Goal: Information Seeking & Learning: Learn about a topic

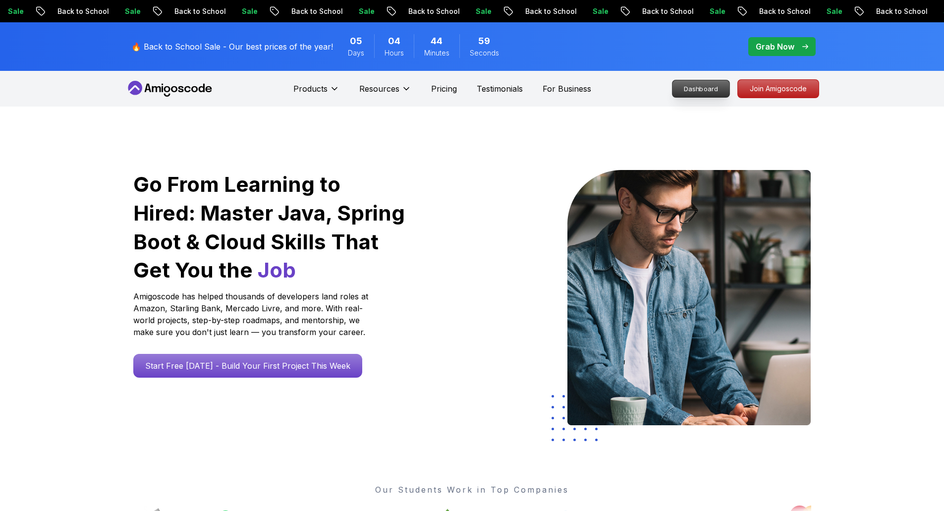
click at [687, 91] on p "Dashboard" at bounding box center [701, 88] width 57 height 17
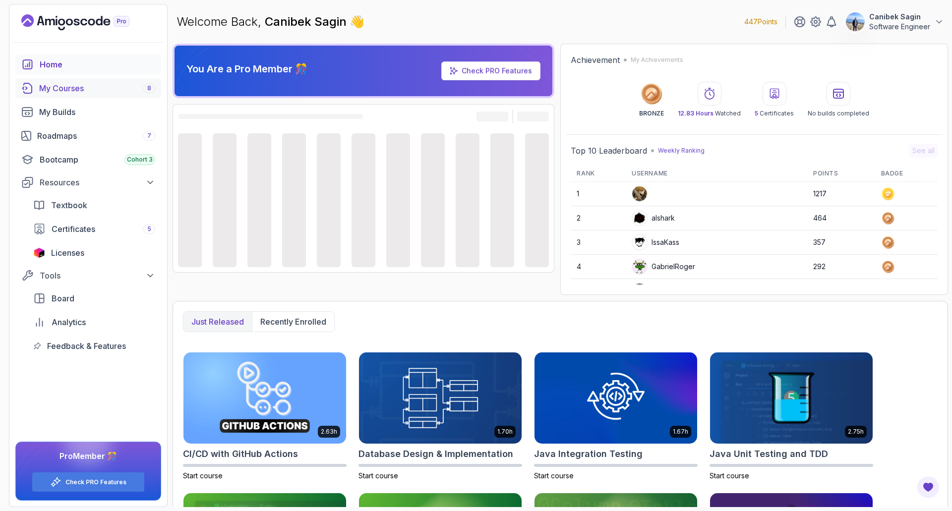
click at [56, 85] on div "My Courses 8" at bounding box center [97, 88] width 116 height 12
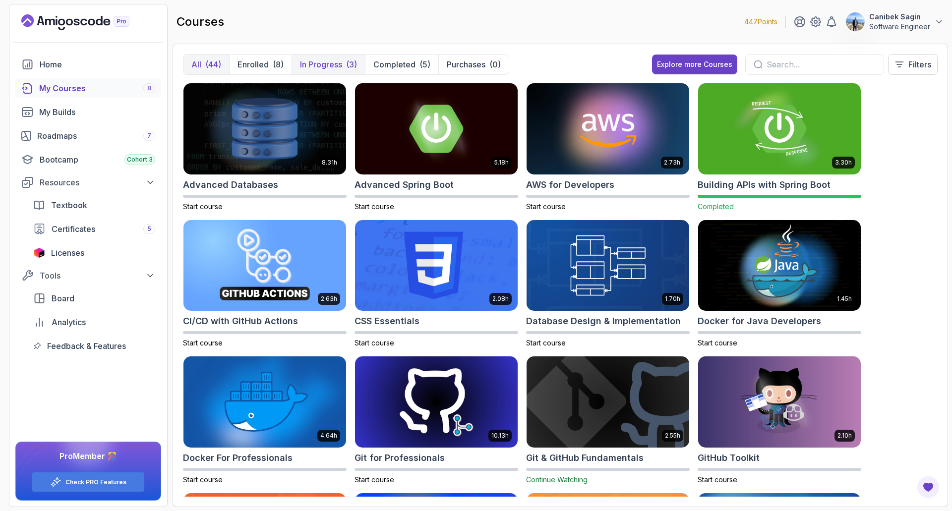
click at [306, 60] on p "In Progress" at bounding box center [321, 64] width 42 height 12
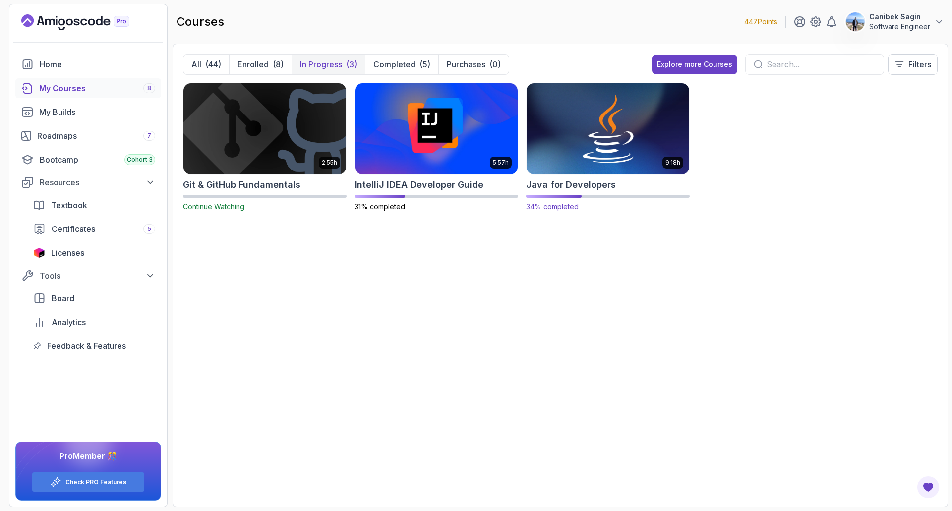
click at [601, 157] on img at bounding box center [607, 129] width 171 height 96
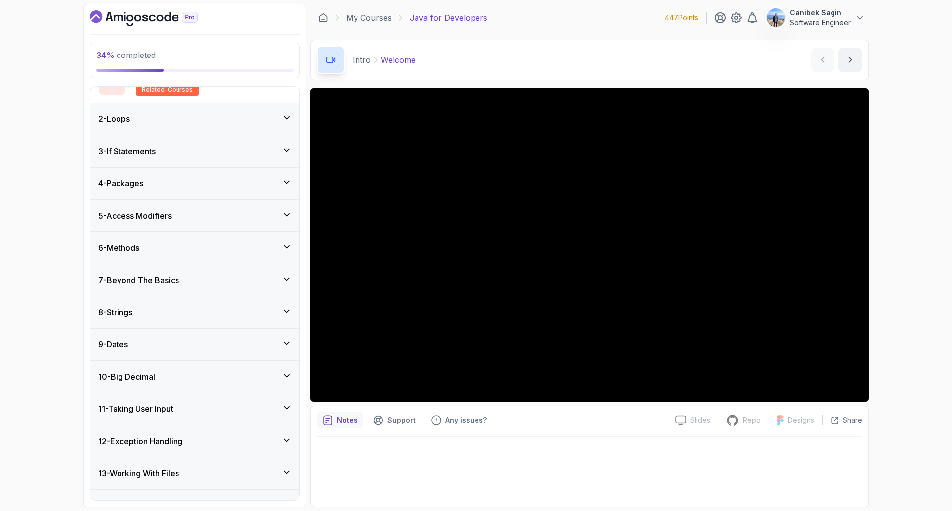
click at [185, 282] on div "7 - Beyond The Basics" at bounding box center [194, 280] width 193 height 12
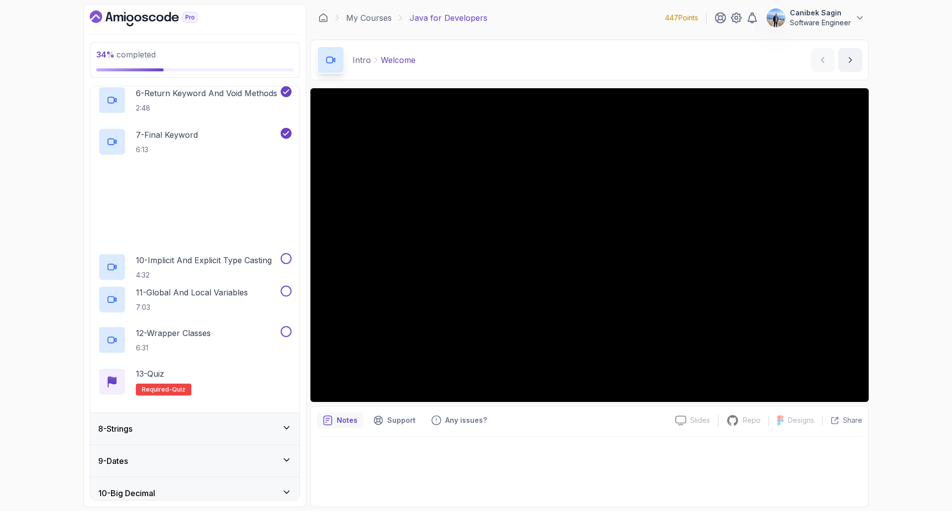
scroll to position [448, 0]
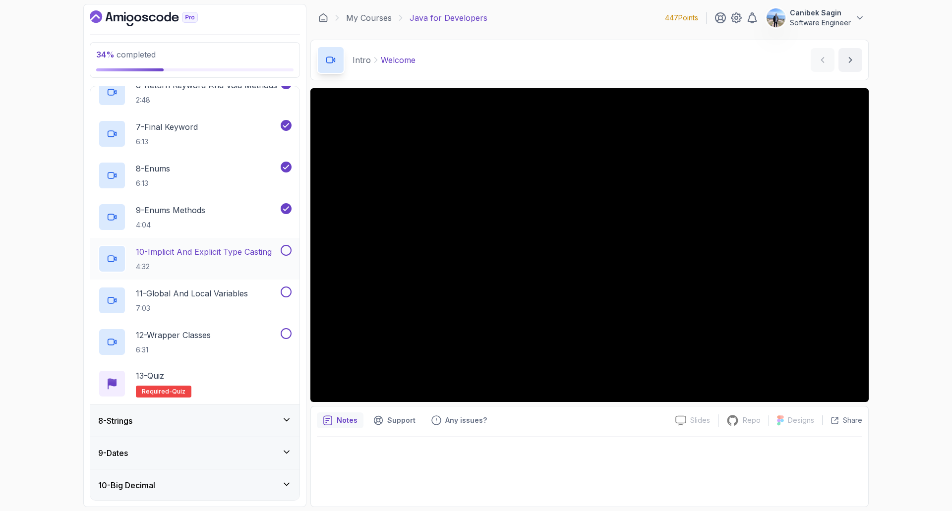
click at [203, 251] on p "10 - Implicit And Explicit Type Casting" at bounding box center [204, 252] width 136 height 12
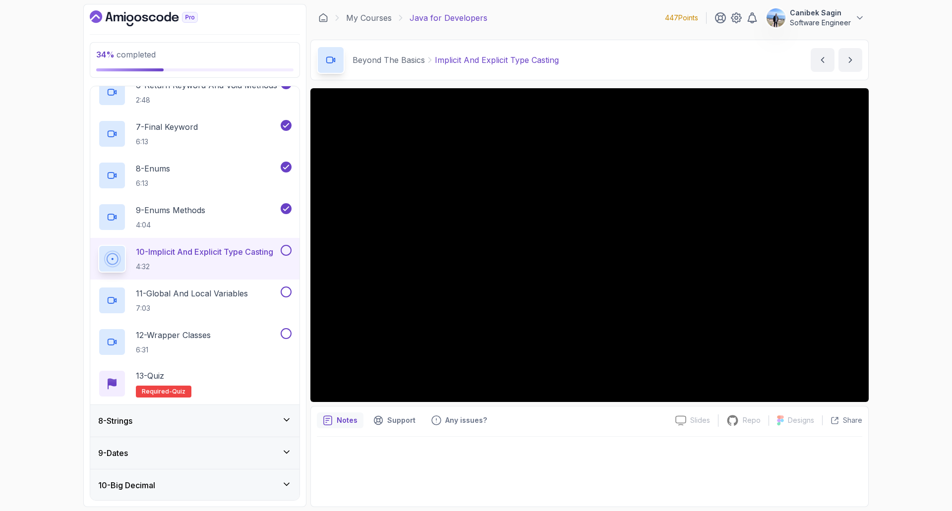
click at [902, 306] on div "34 % completed 1 - Intro 2 - Loops 3 - If Statements 4 - Packages 5 - Access Mo…" at bounding box center [476, 255] width 952 height 511
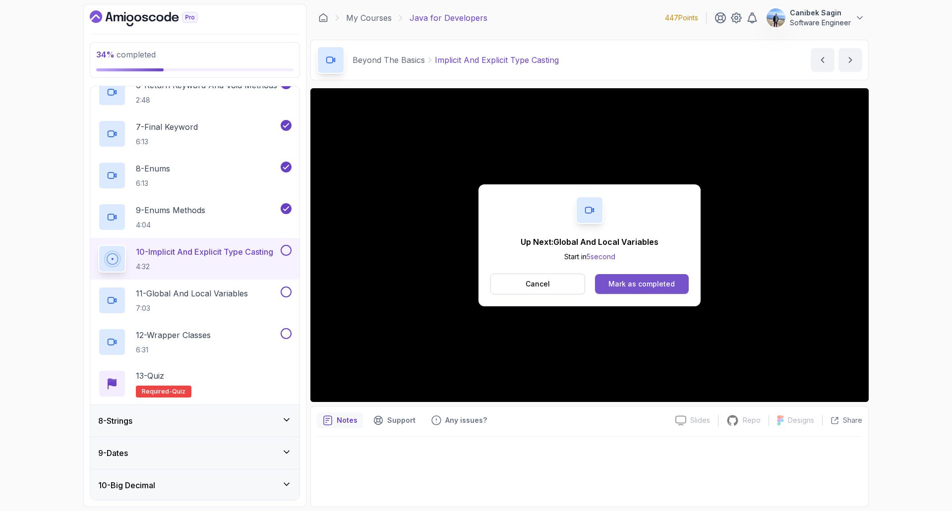
click at [644, 287] on div "Mark as completed" at bounding box center [641, 284] width 66 height 10
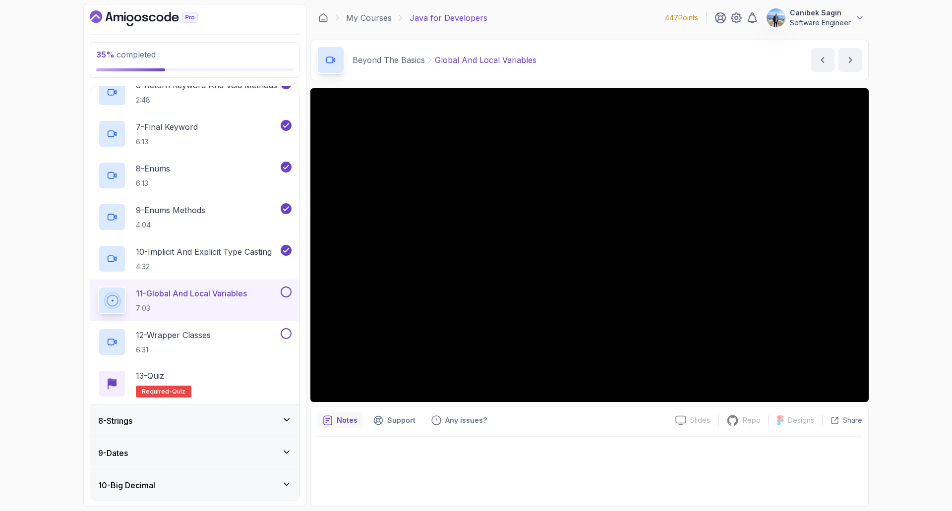
click at [565, 468] on div at bounding box center [589, 469] width 545 height 64
click at [284, 293] on button at bounding box center [286, 291] width 11 height 11
click at [240, 343] on div "12 - Wrapper Classes 6:31" at bounding box center [188, 342] width 180 height 28
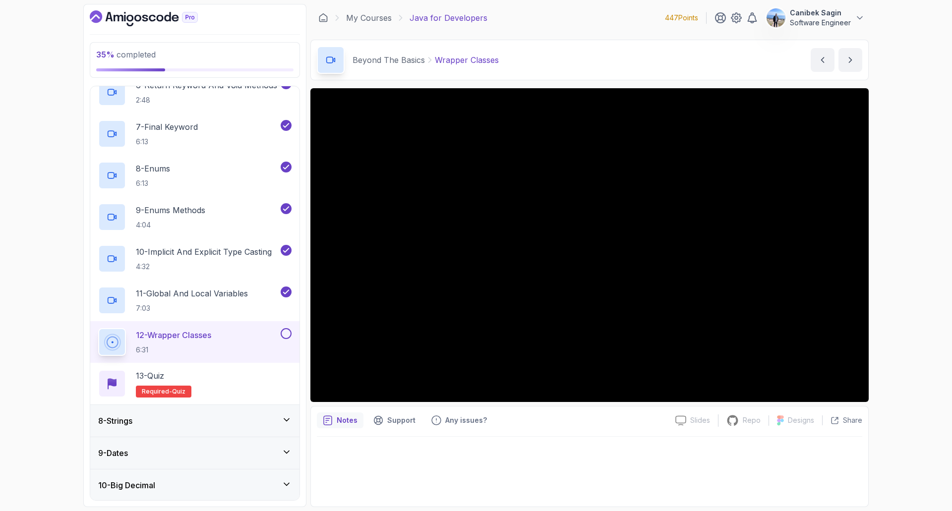
click at [285, 339] on button "12 - Wrapper Classes 6:31" at bounding box center [194, 342] width 193 height 28
click at [288, 336] on button at bounding box center [286, 333] width 11 height 11
click at [243, 386] on div "13 - Quiz Required- quiz" at bounding box center [194, 384] width 193 height 28
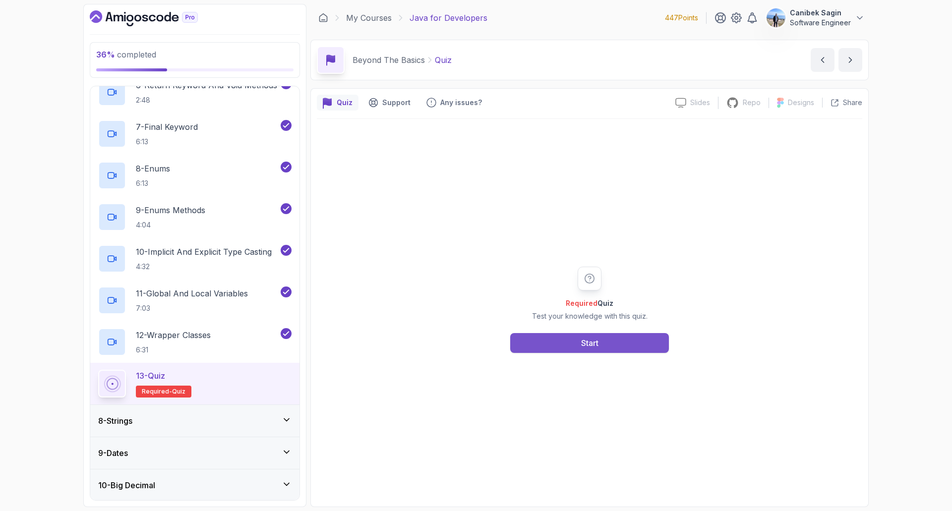
click at [544, 336] on button "Start" at bounding box center [589, 343] width 159 height 20
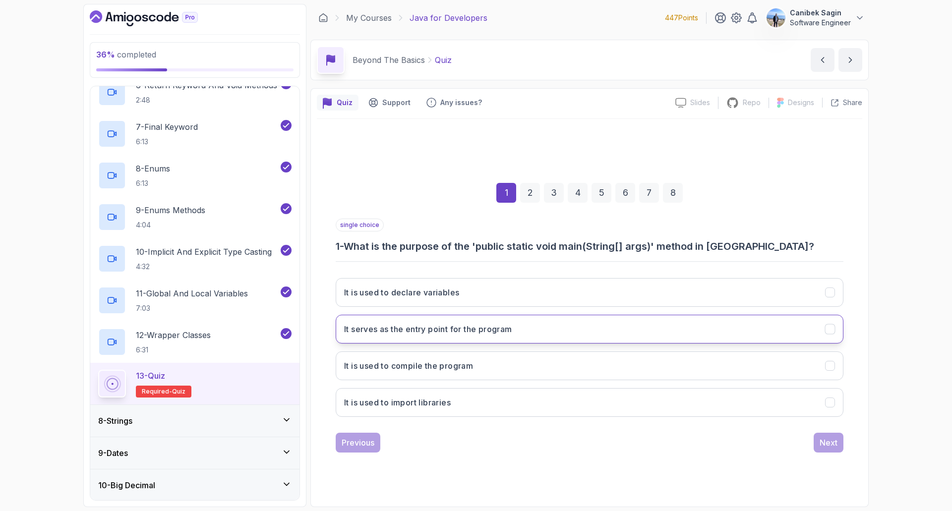
click at [377, 332] on h3 "It serves as the entry point for the program" at bounding box center [428, 329] width 168 height 12
click at [832, 444] on div "Next" at bounding box center [828, 443] width 18 height 12
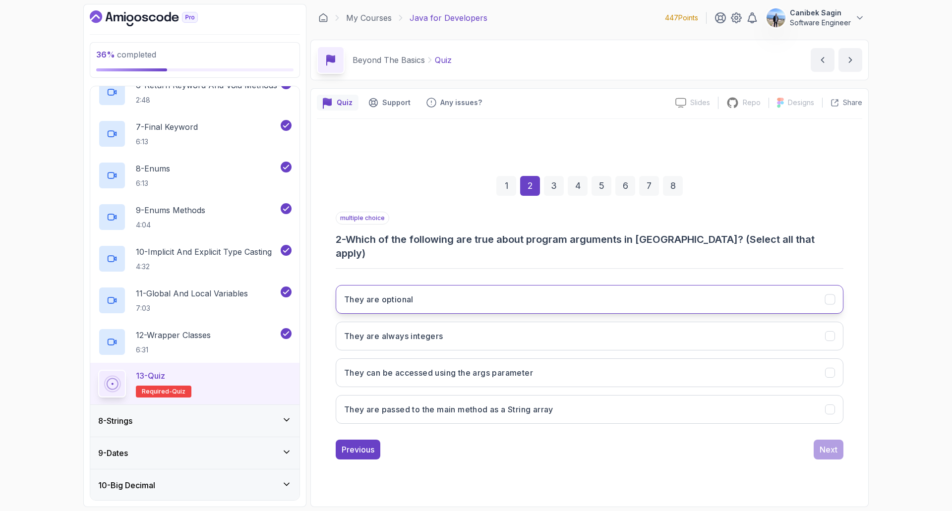
click at [413, 301] on button "They are optional" at bounding box center [590, 299] width 508 height 29
click at [454, 369] on h3 "They can be accessed using the args parameter" at bounding box center [438, 373] width 189 height 12
click at [831, 449] on button "Next" at bounding box center [828, 450] width 30 height 20
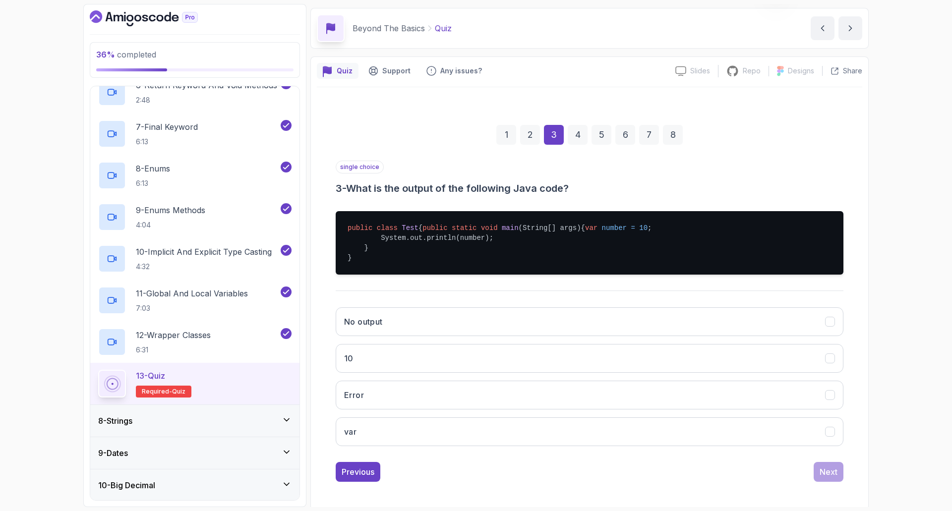
scroll to position [50, 0]
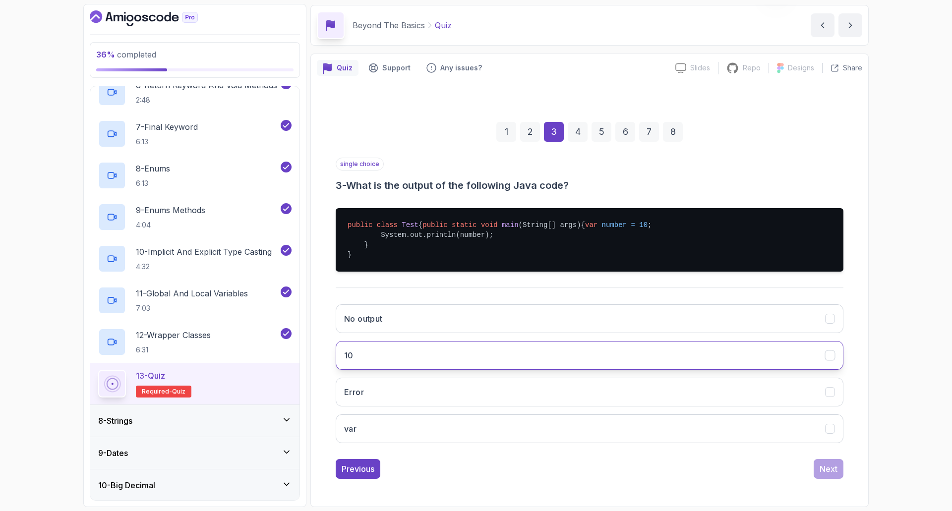
click at [457, 366] on button "10" at bounding box center [590, 355] width 508 height 29
click at [827, 474] on div "Next" at bounding box center [828, 469] width 18 height 12
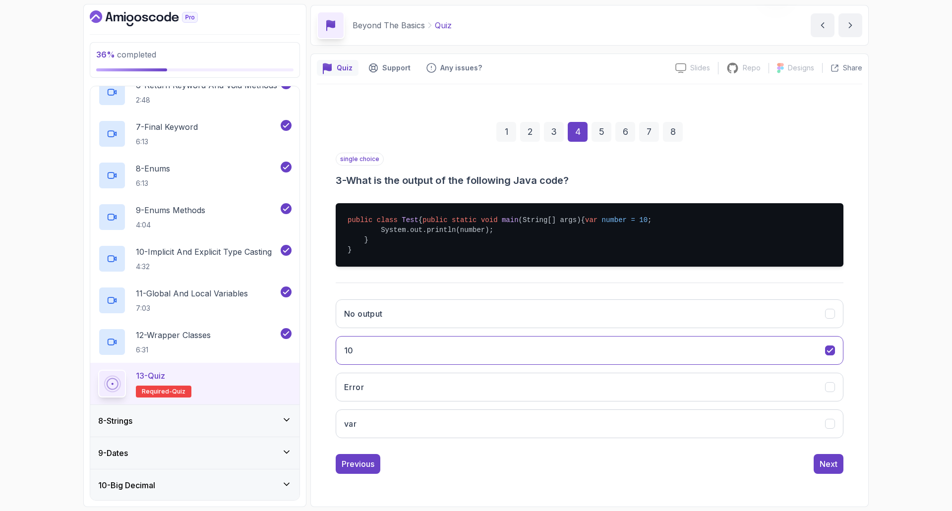
scroll to position [0, 0]
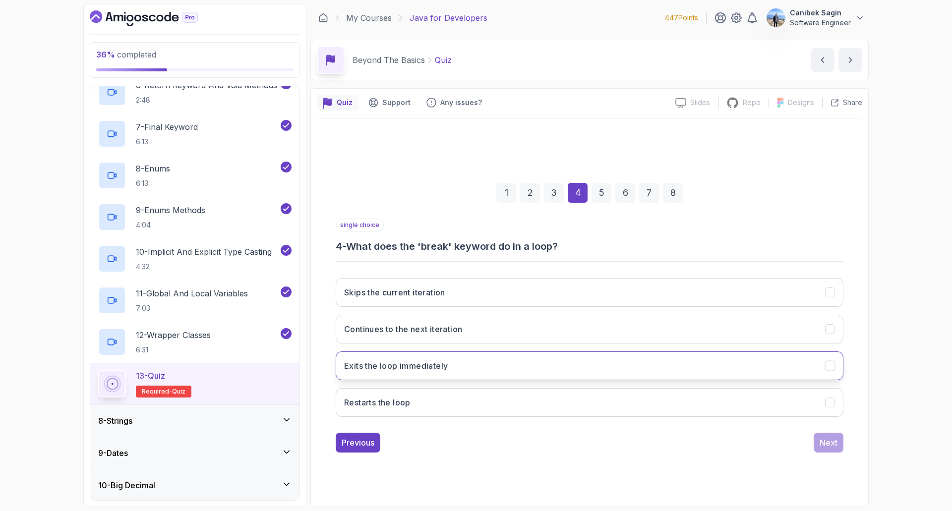
click at [524, 368] on button "Exits the loop immediately" at bounding box center [590, 365] width 508 height 29
click at [828, 439] on div "Next" at bounding box center [828, 443] width 18 height 12
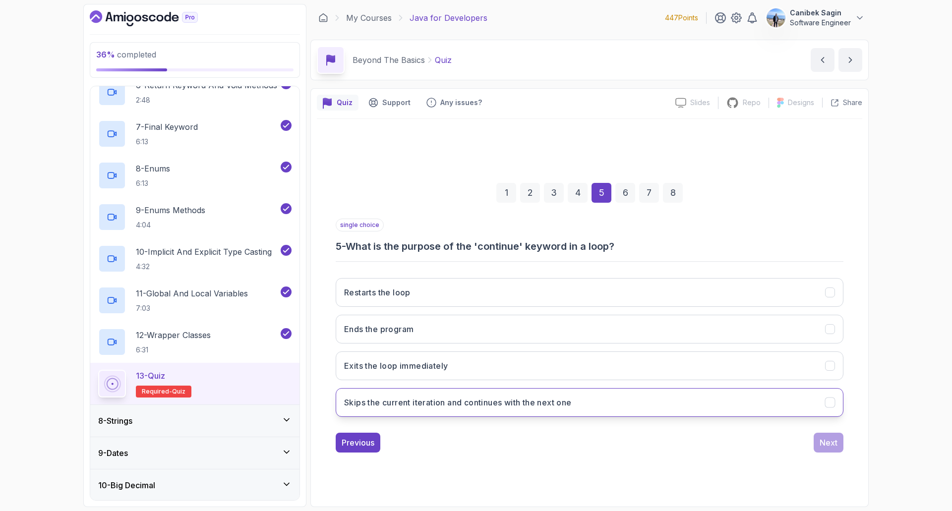
click at [529, 399] on h3 "Skips the current iteration and continues with the next one" at bounding box center [458, 403] width 228 height 12
click at [829, 445] on div "Next" at bounding box center [828, 443] width 18 height 12
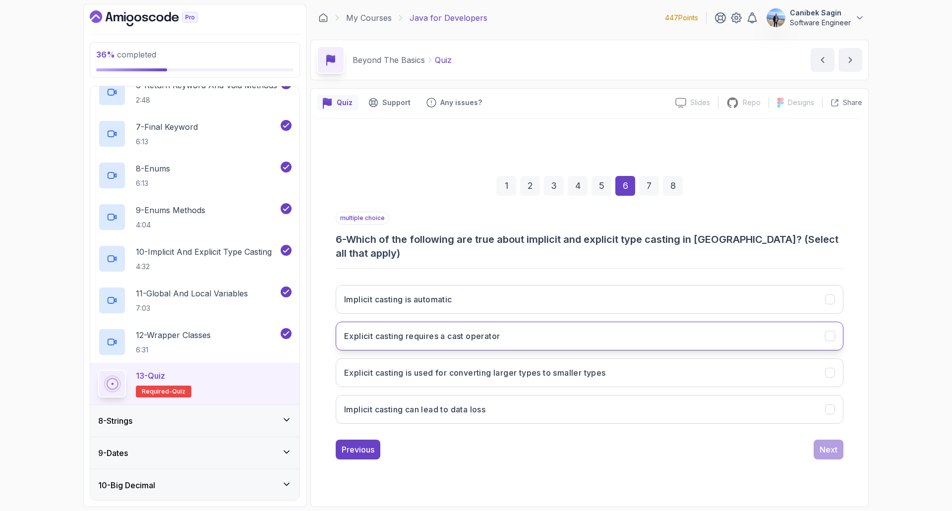
click at [469, 336] on button "Explicit casting requires a cast operator" at bounding box center [590, 336] width 508 height 29
click at [452, 293] on h3 "Implicit casting is automatic" at bounding box center [398, 299] width 108 height 12
click at [469, 371] on h3 "Explicit casting is used for converting larger types to smaller types" at bounding box center [475, 373] width 262 height 12
click at [838, 445] on button "Next" at bounding box center [828, 450] width 30 height 20
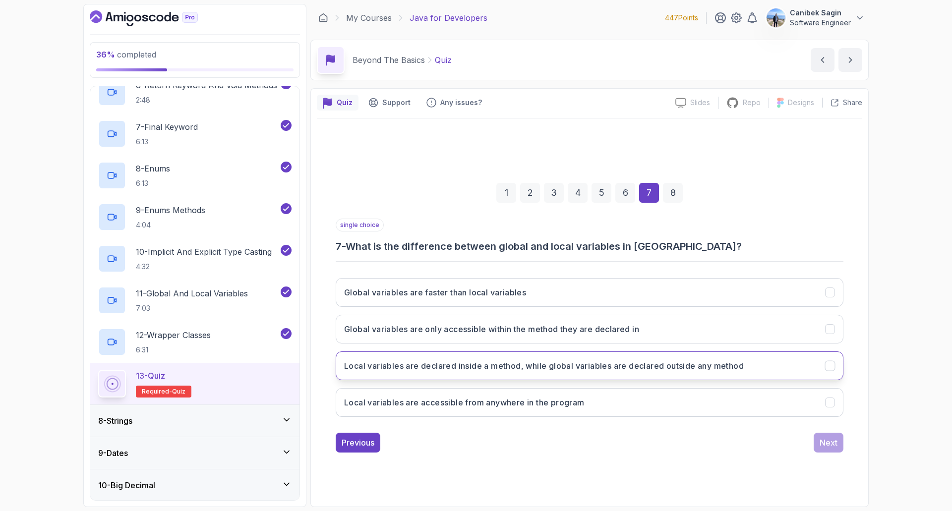
click at [521, 373] on button "Local variables are declared inside a method, while global variables are declar…" at bounding box center [590, 365] width 508 height 29
click at [831, 443] on div "Next" at bounding box center [828, 443] width 18 height 12
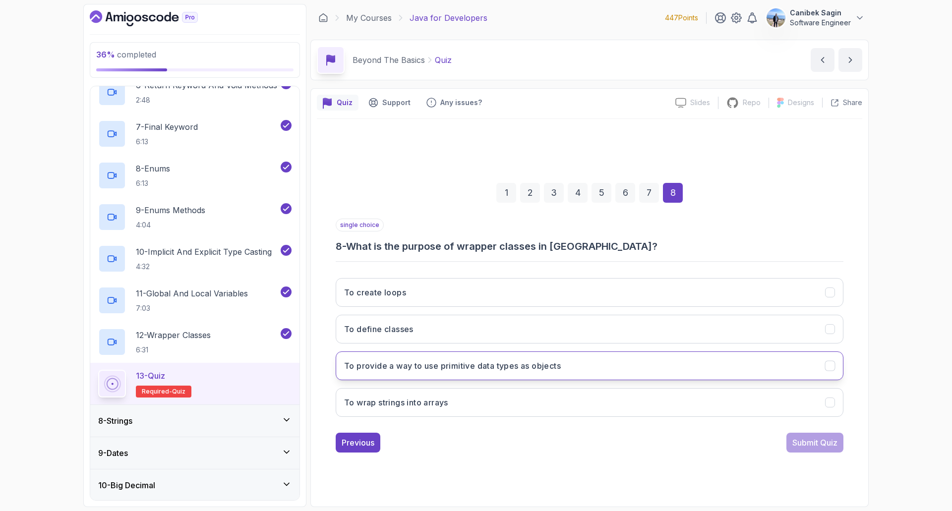
click at [408, 370] on h3 "To provide a way to use primitive data types as objects" at bounding box center [452, 366] width 217 height 12
click at [824, 443] on div "Submit Quiz" at bounding box center [814, 443] width 45 height 12
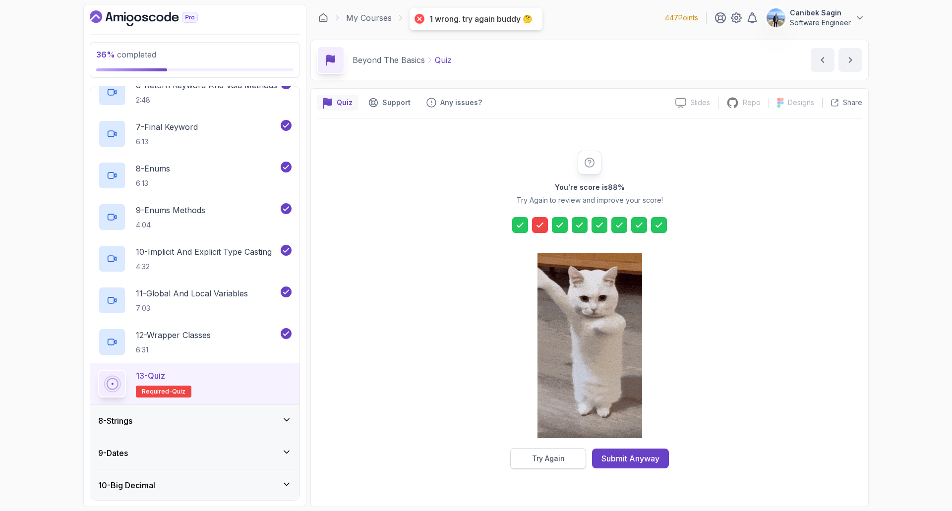
click at [565, 456] on button "Try Again" at bounding box center [548, 458] width 76 height 21
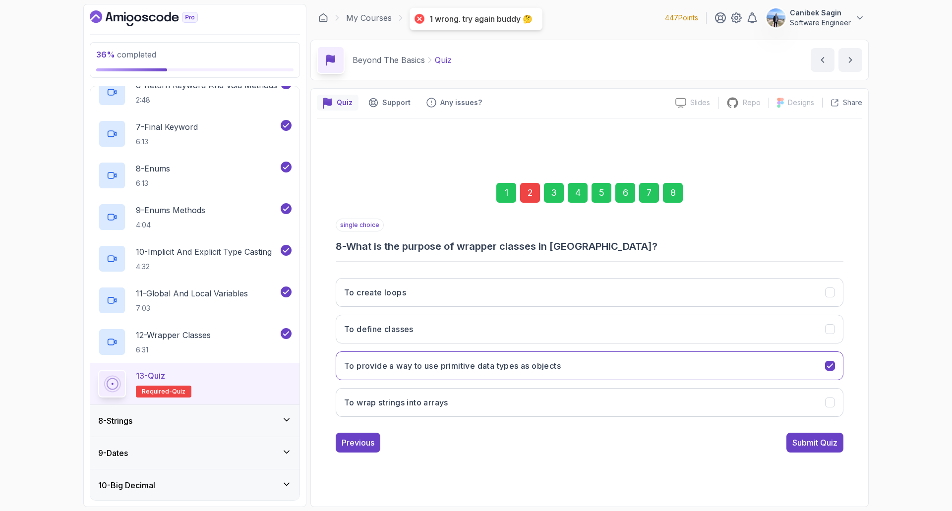
click at [526, 191] on div "2" at bounding box center [530, 193] width 20 height 20
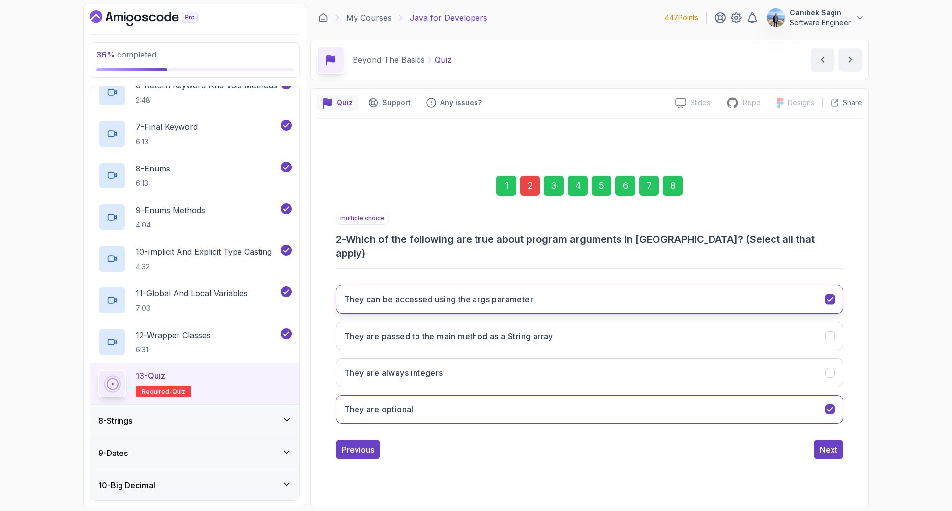
click at [415, 285] on button "They can be accessed using the args parameter" at bounding box center [590, 299] width 508 height 29
click at [829, 447] on div "Next" at bounding box center [828, 450] width 18 height 12
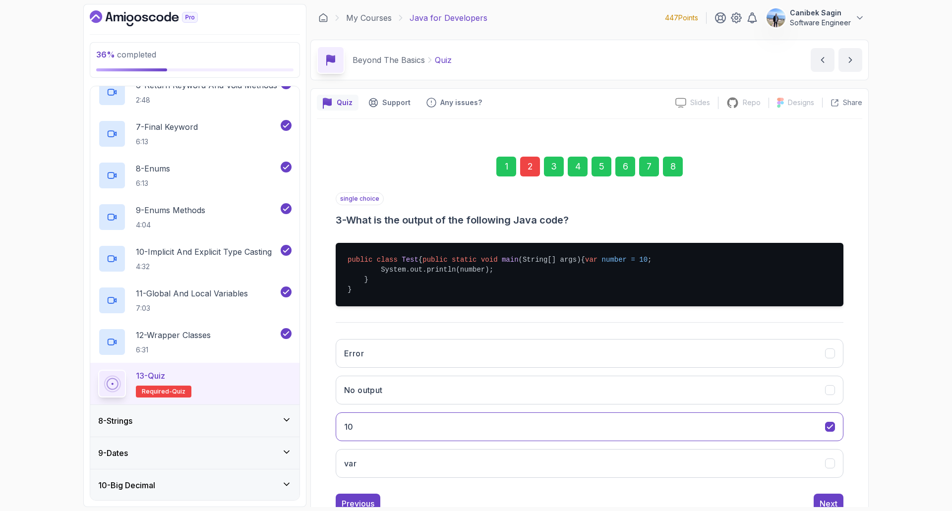
click at [671, 168] on div "8" at bounding box center [673, 167] width 20 height 20
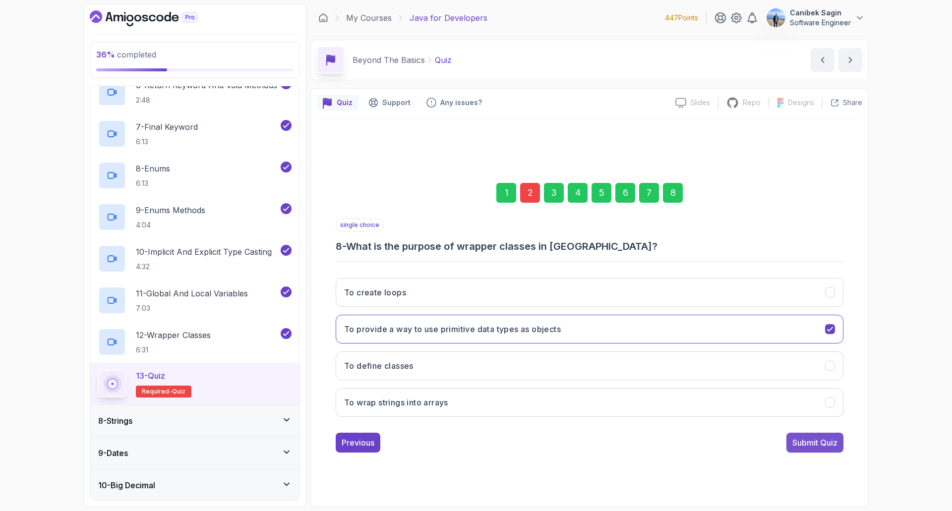
click at [817, 447] on div "Submit Quiz" at bounding box center [814, 443] width 45 height 12
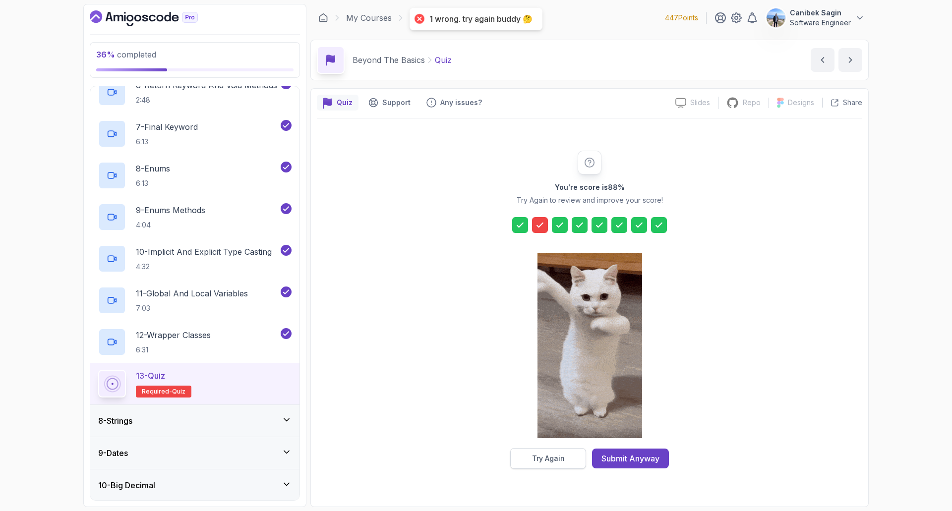
click at [562, 456] on div "Try Again" at bounding box center [548, 459] width 33 height 10
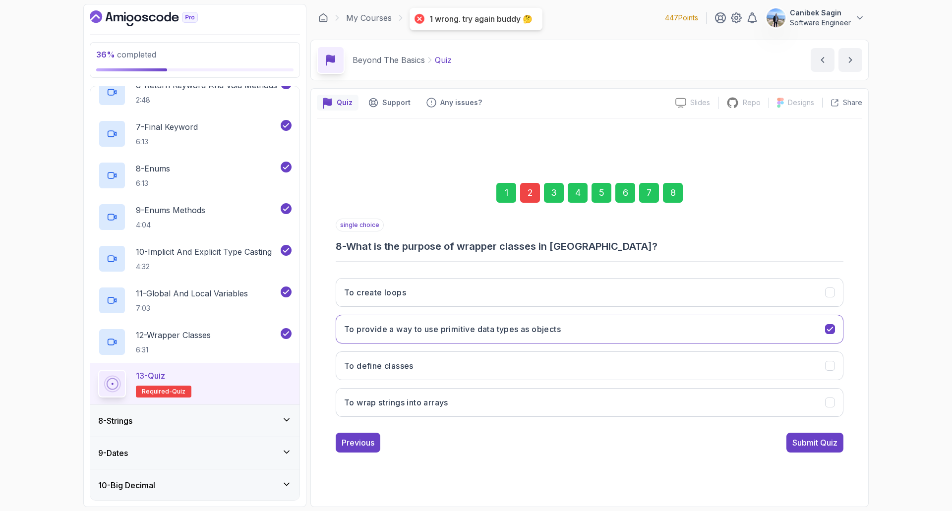
click at [531, 198] on div "2" at bounding box center [530, 193] width 20 height 20
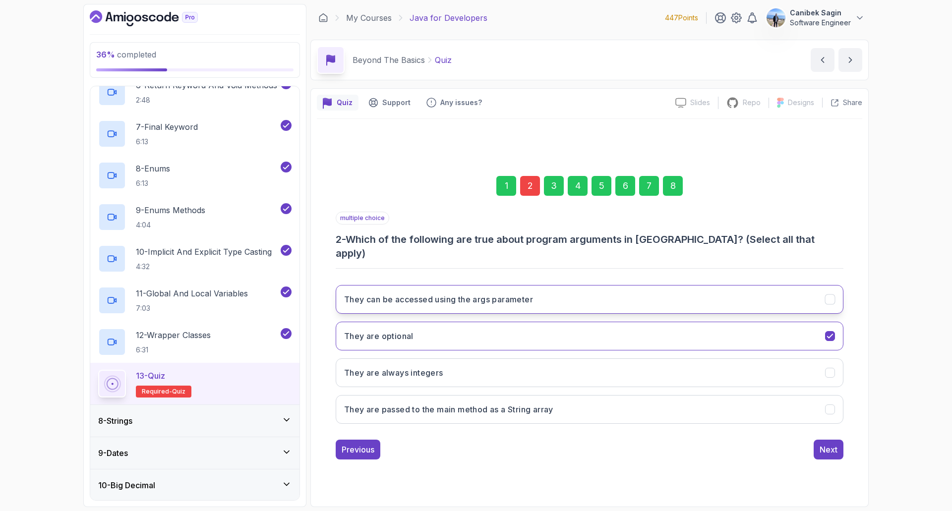
click at [452, 297] on h3 "They can be accessed using the args parameter" at bounding box center [438, 299] width 189 height 12
click at [434, 334] on button "They are optional" at bounding box center [590, 336] width 508 height 29
click at [831, 444] on div "Next" at bounding box center [828, 450] width 18 height 12
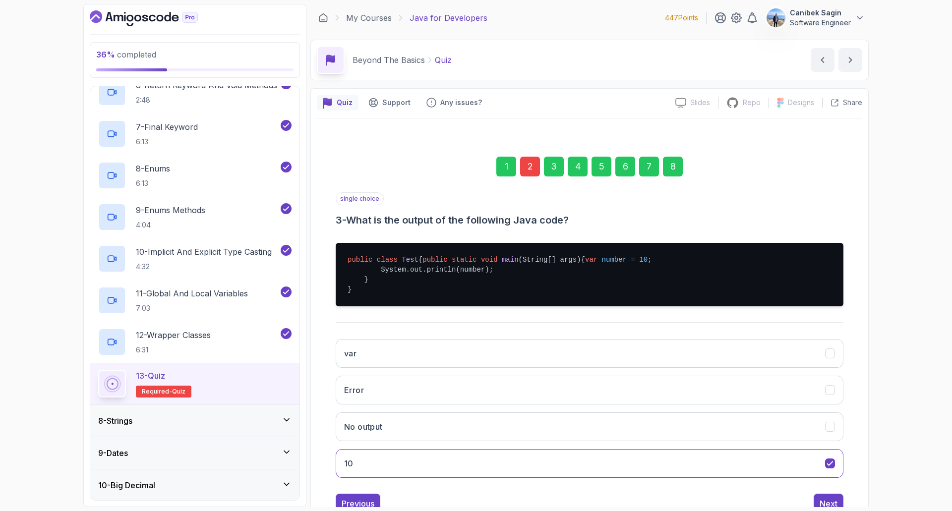
click at [671, 170] on div "8" at bounding box center [673, 167] width 20 height 20
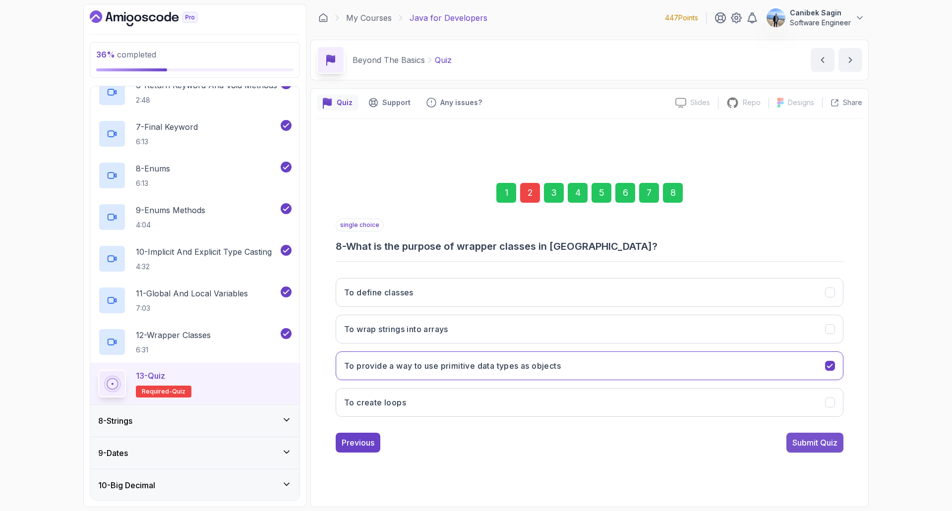
click at [827, 444] on div "Submit Quiz" at bounding box center [814, 443] width 45 height 12
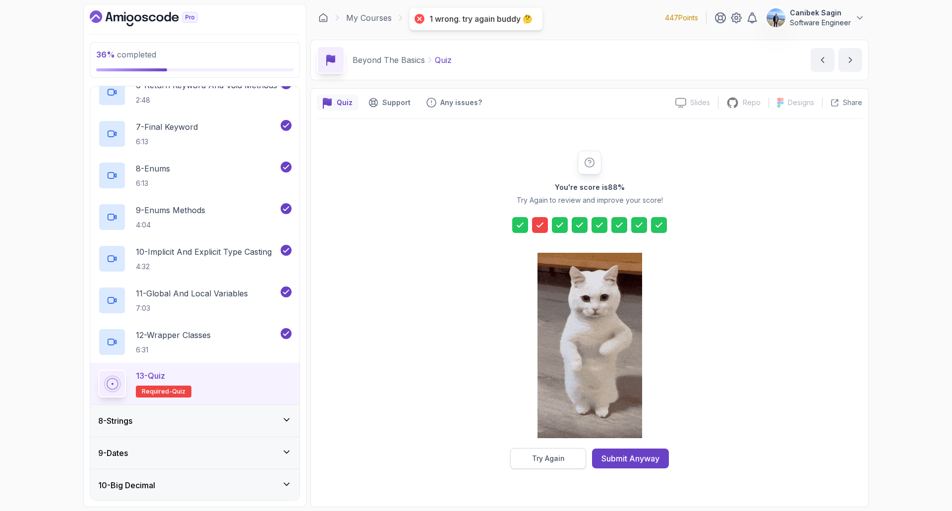
click at [554, 449] on button "Try Again" at bounding box center [548, 458] width 76 height 21
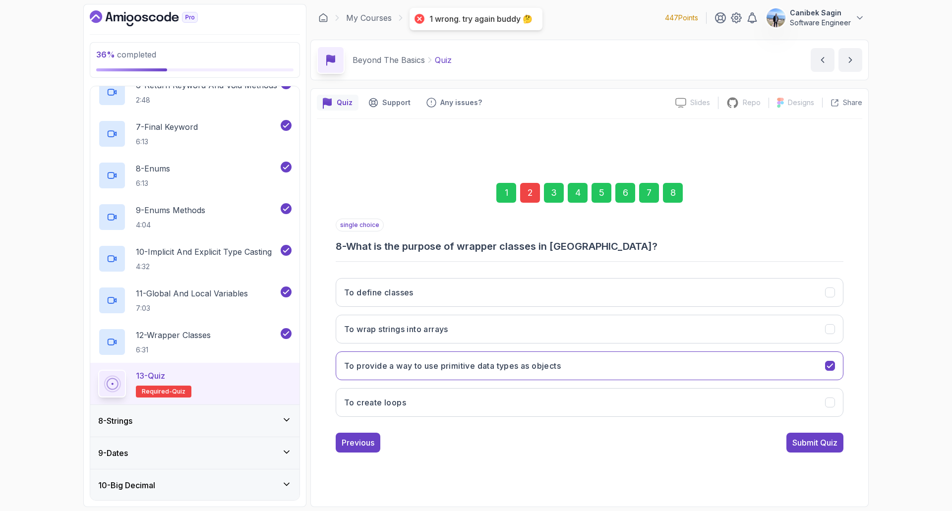
click at [526, 183] on div "2" at bounding box center [530, 193] width 20 height 20
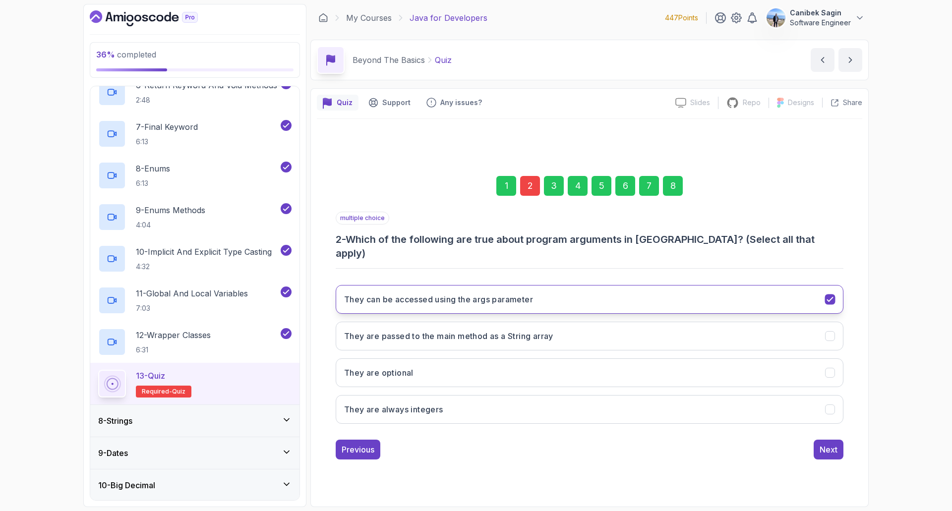
click at [440, 299] on button "They can be accessed using the args parameter" at bounding box center [590, 299] width 508 height 29
click at [428, 332] on h3 "They are passed to the main method as a String array" at bounding box center [448, 336] width 209 height 12
click at [428, 369] on button "They are optional" at bounding box center [590, 372] width 508 height 29
click at [831, 444] on div "Next" at bounding box center [828, 450] width 18 height 12
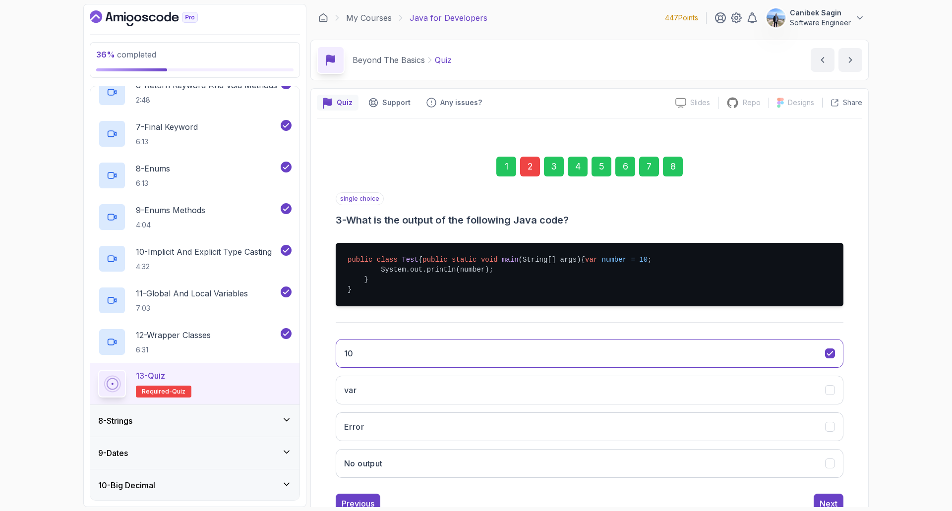
click at [672, 168] on div "8" at bounding box center [673, 167] width 20 height 20
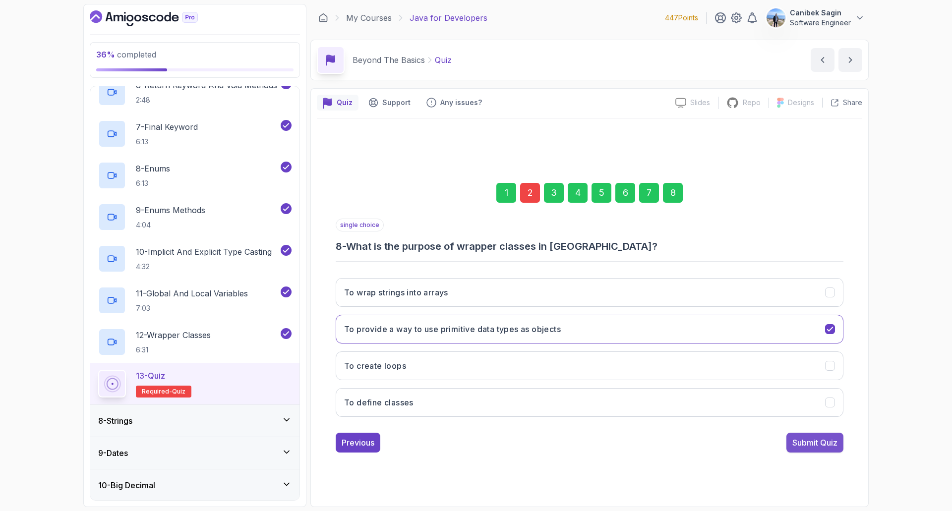
click at [816, 440] on div "Submit Quiz" at bounding box center [814, 443] width 45 height 12
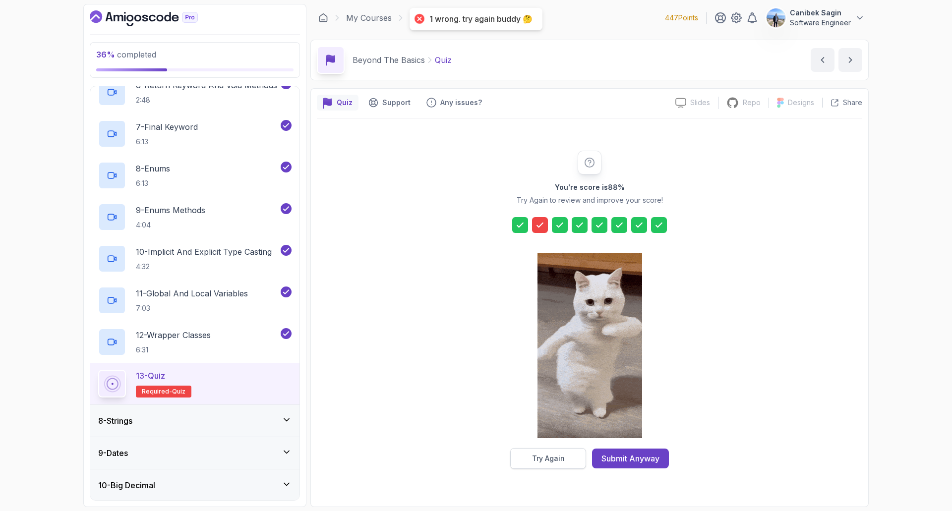
click at [544, 454] on div "Try Again" at bounding box center [548, 459] width 33 height 10
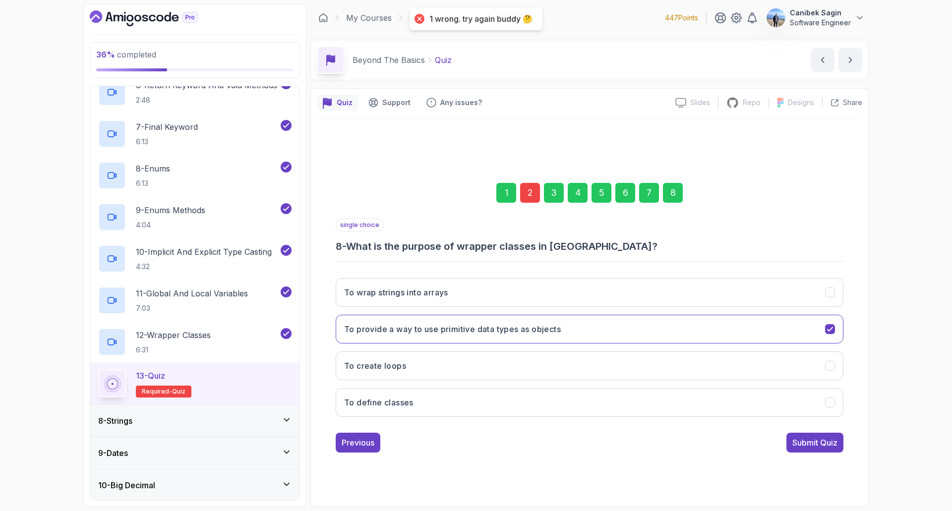
drag, startPoint x: 521, startPoint y: 188, endPoint x: 526, endPoint y: 192, distance: 6.3
click at [521, 188] on div "2" at bounding box center [530, 193] width 20 height 20
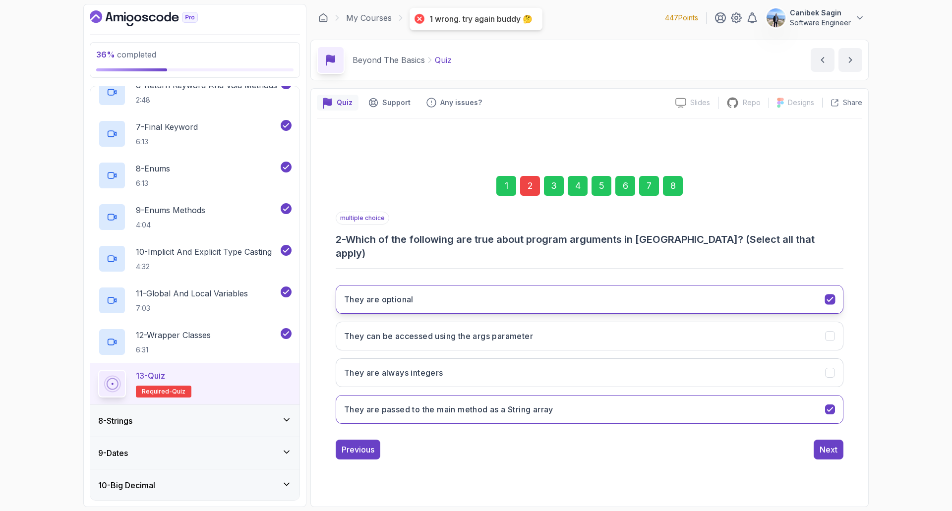
click at [476, 290] on button "They are optional" at bounding box center [590, 299] width 508 height 29
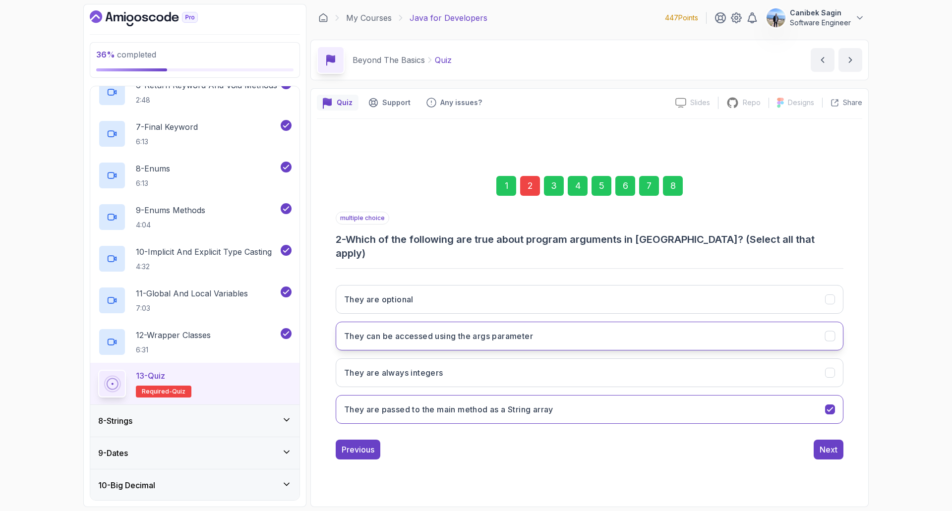
click at [472, 330] on h3 "They can be accessed using the args parameter" at bounding box center [438, 336] width 189 height 12
click at [834, 448] on div "Next" at bounding box center [828, 450] width 18 height 12
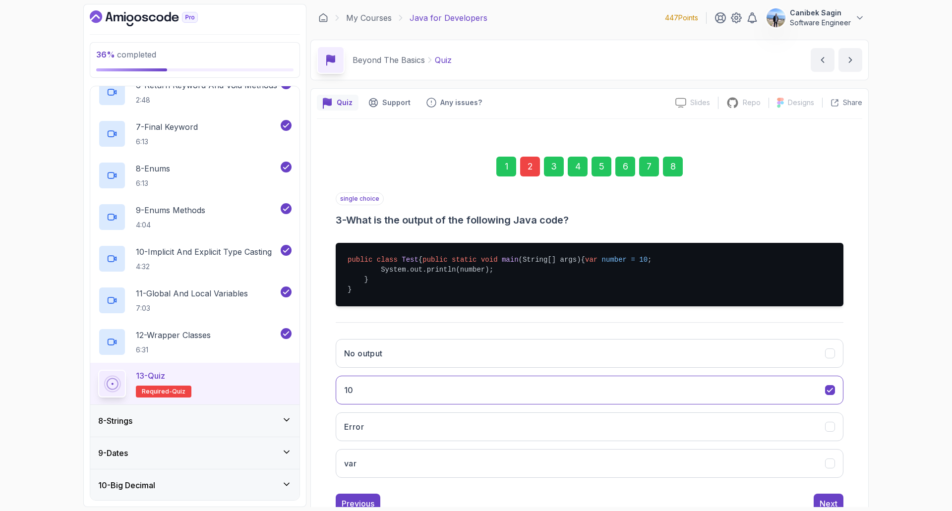
click at [670, 170] on div "8" at bounding box center [673, 167] width 20 height 20
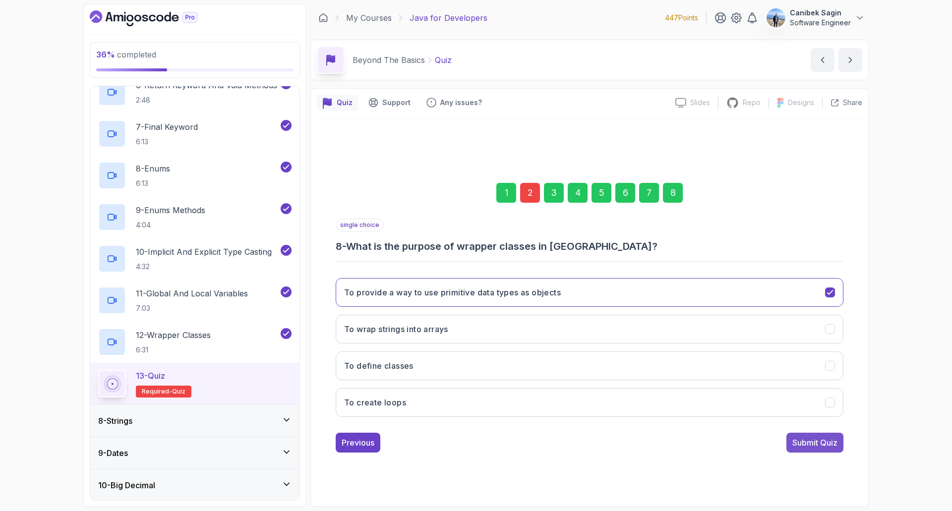
click at [821, 447] on div "Submit Quiz" at bounding box center [814, 443] width 45 height 12
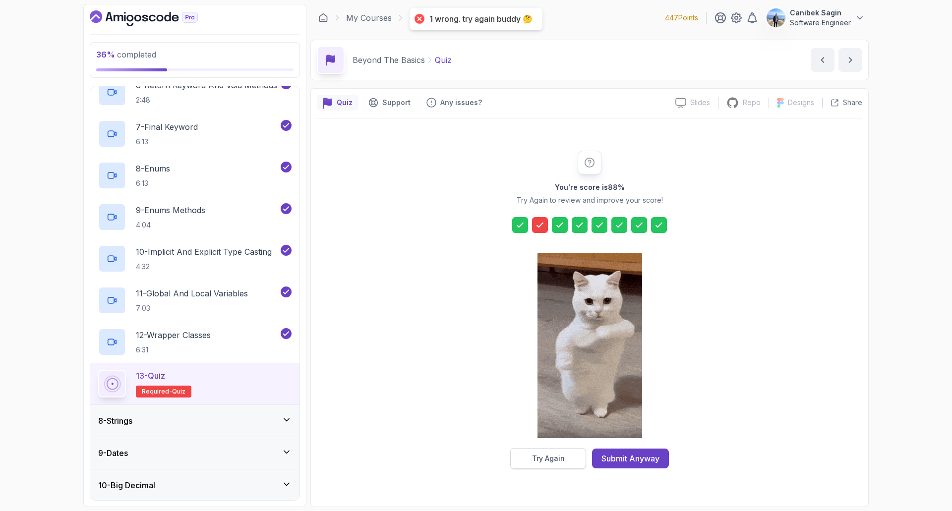
click at [566, 458] on button "Try Again" at bounding box center [548, 458] width 76 height 21
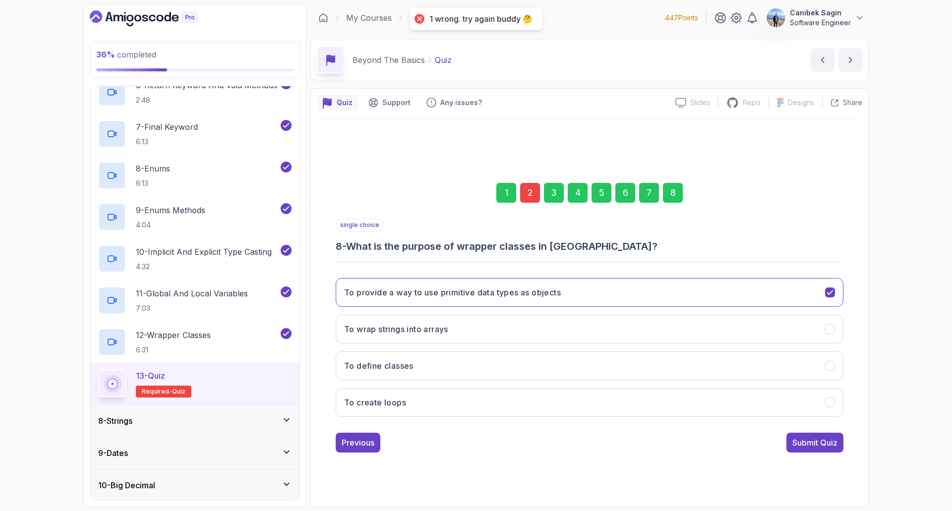
click at [526, 194] on div "2" at bounding box center [530, 193] width 20 height 20
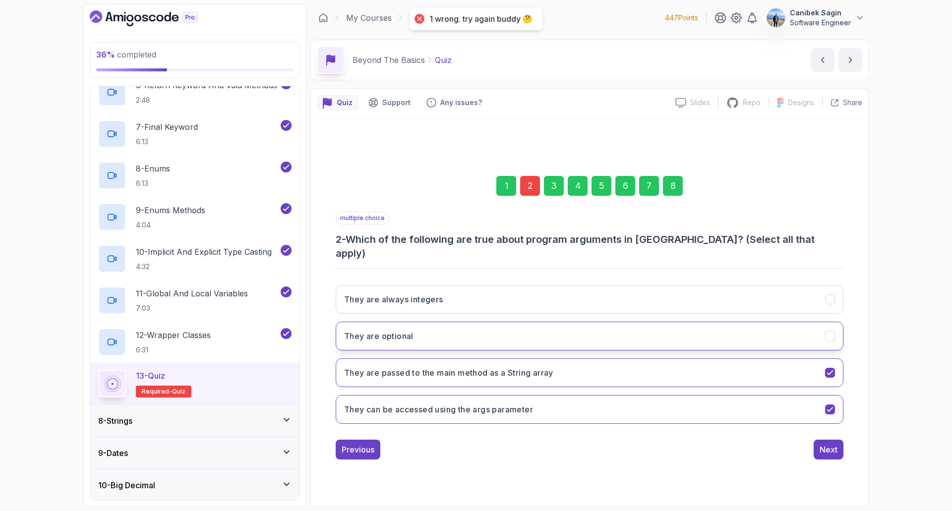
click at [475, 326] on button "They are optional" at bounding box center [590, 336] width 508 height 29
click at [829, 446] on div "Next" at bounding box center [828, 450] width 18 height 12
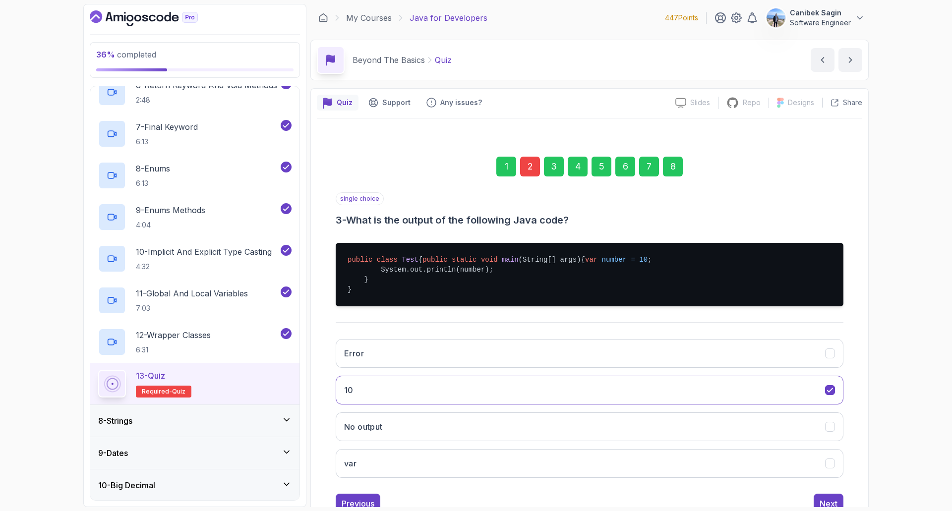
click at [676, 172] on div "8" at bounding box center [673, 167] width 20 height 20
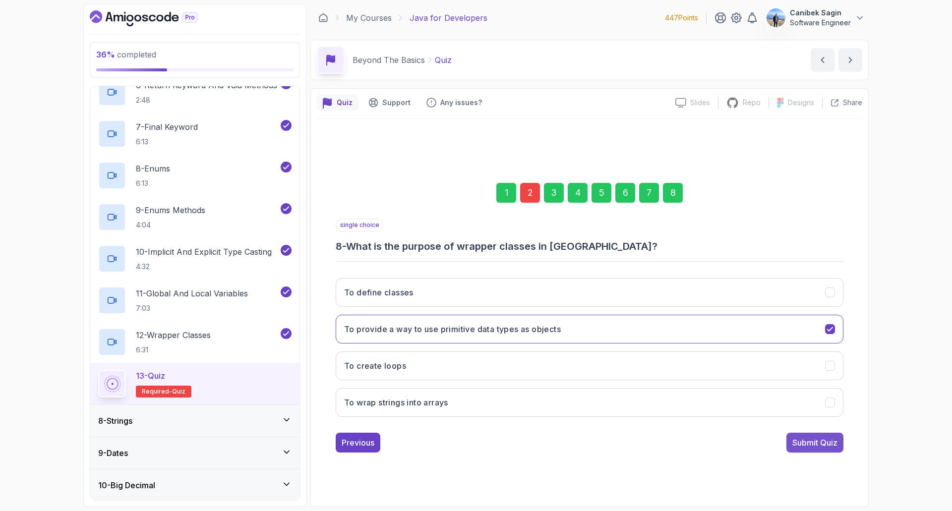
click at [815, 445] on div "Submit Quiz" at bounding box center [814, 443] width 45 height 12
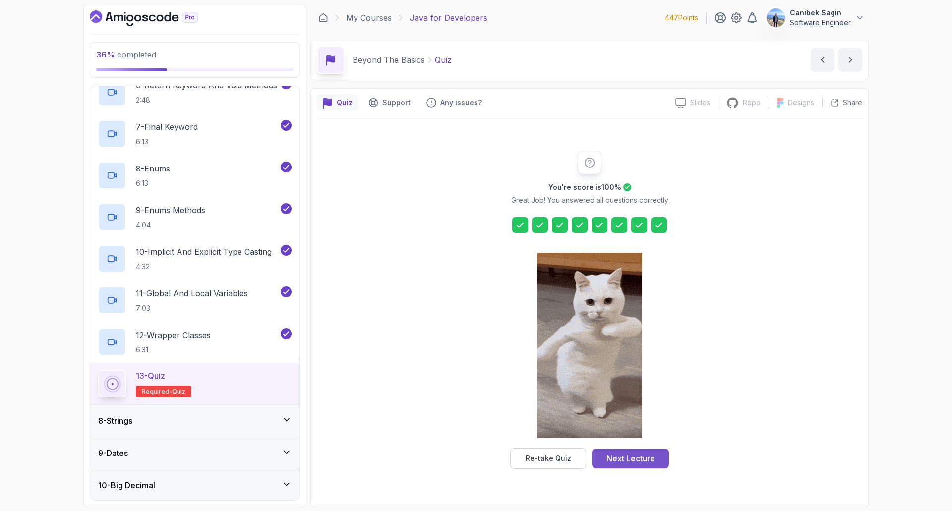
click at [645, 456] on div "Next Lecture" at bounding box center [630, 459] width 49 height 12
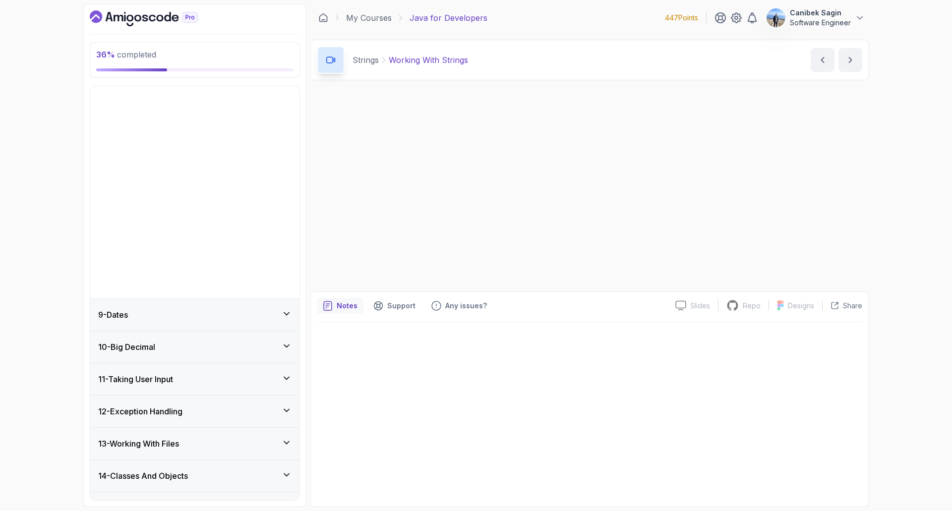
scroll to position [198, 0]
